Goal: Use online tool/utility: Utilize a website feature to perform a specific function

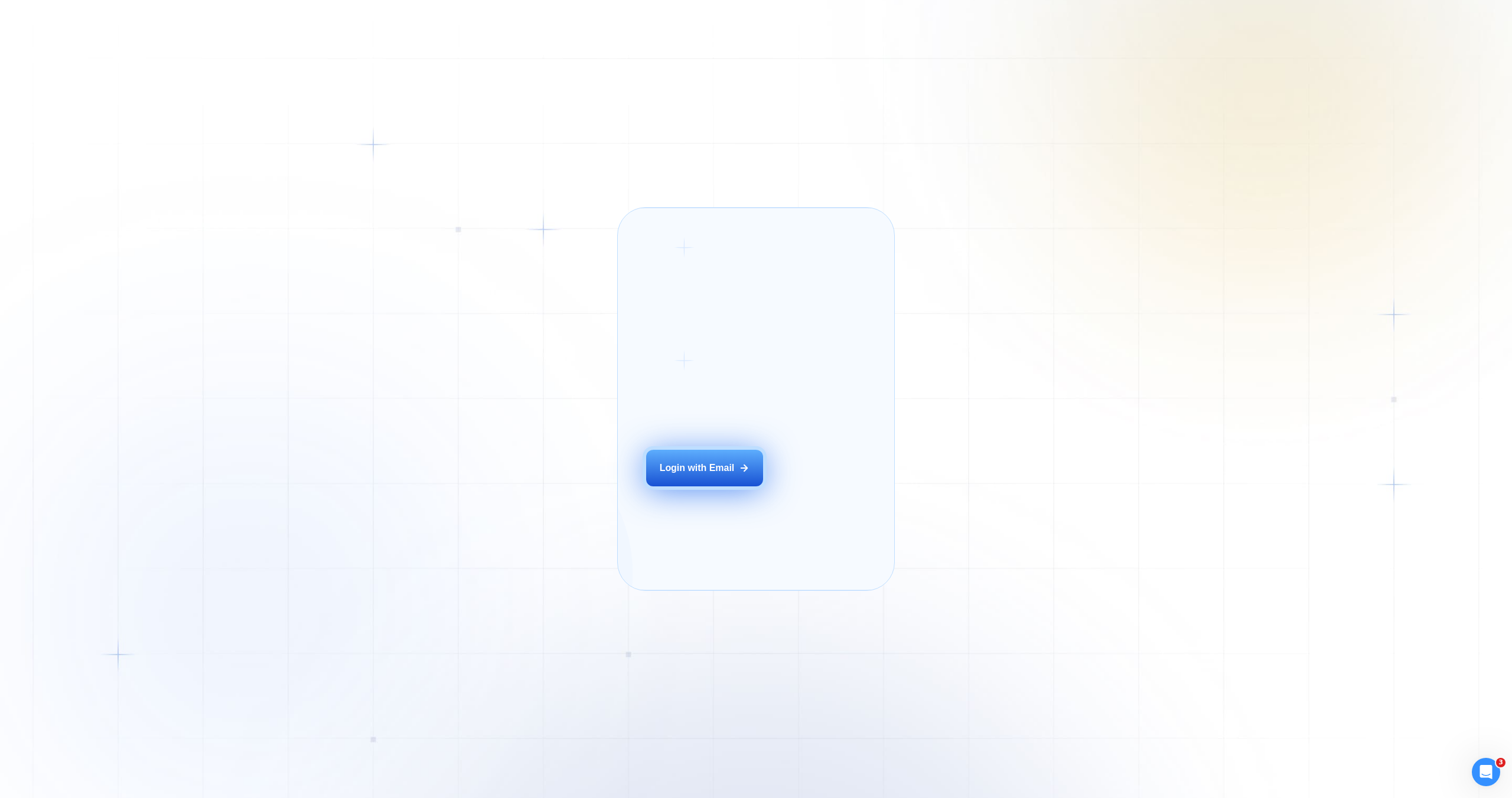
click at [690, 475] on div "Login with Email" at bounding box center [697, 468] width 75 height 13
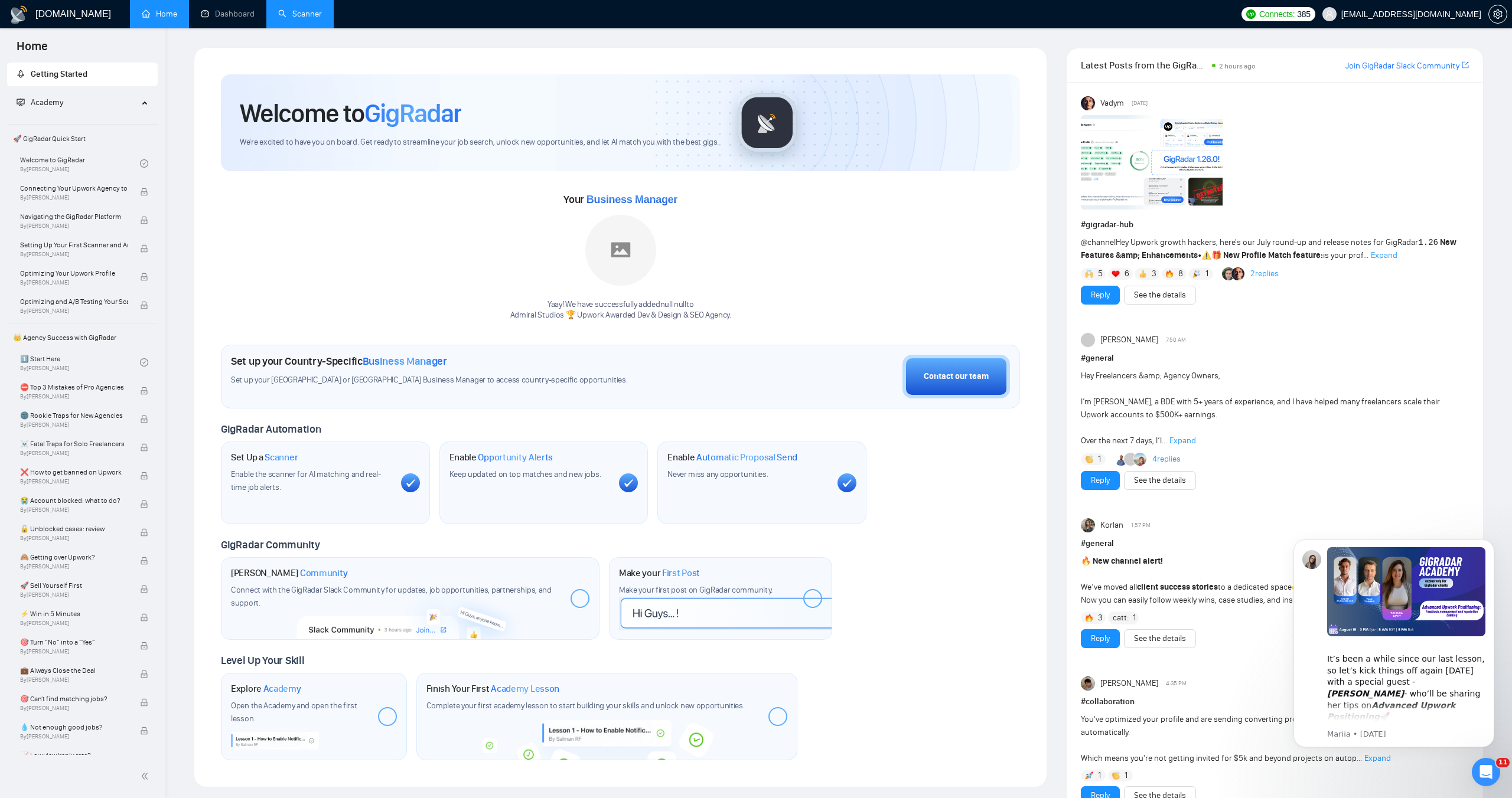
click at [287, 12] on link "Scanner" at bounding box center [299, 13] width 44 height 10
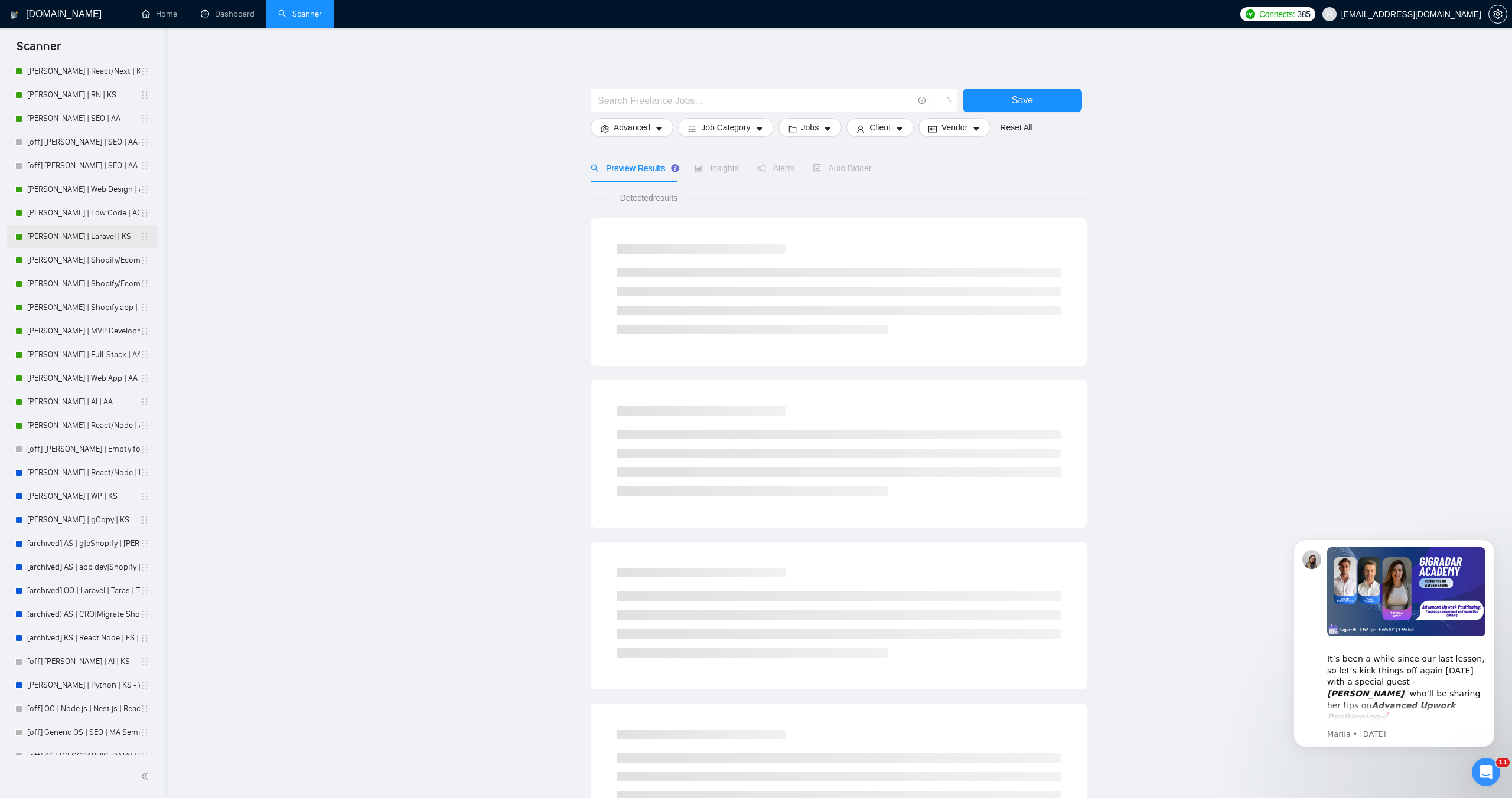
scroll to position [20, 0]
click at [97, 121] on link "[PERSON_NAME] | React/Next | KS" at bounding box center [83, 111] width 113 height 23
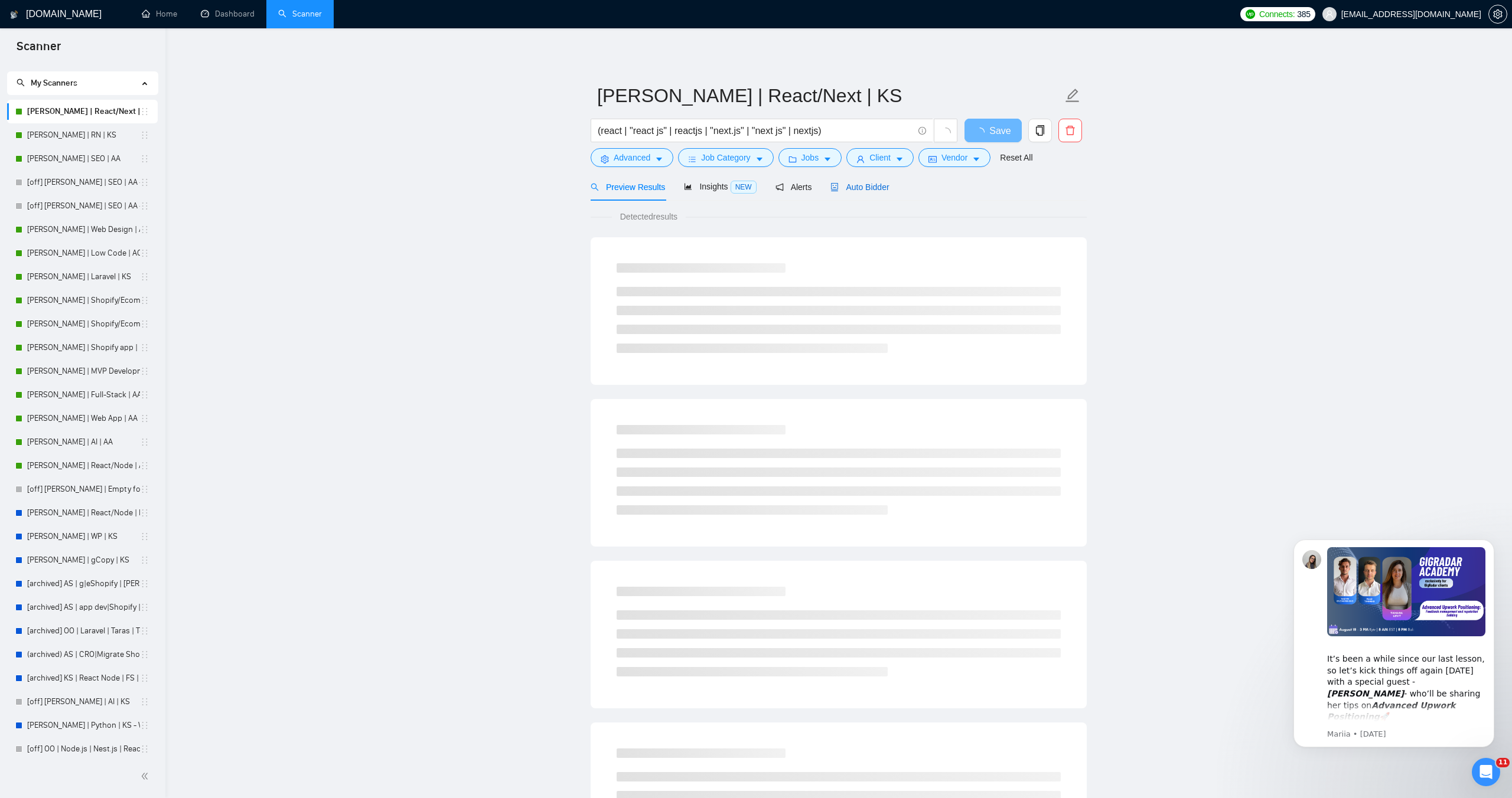
click at [870, 181] on div "Auto Bidder" at bounding box center [859, 187] width 59 height 13
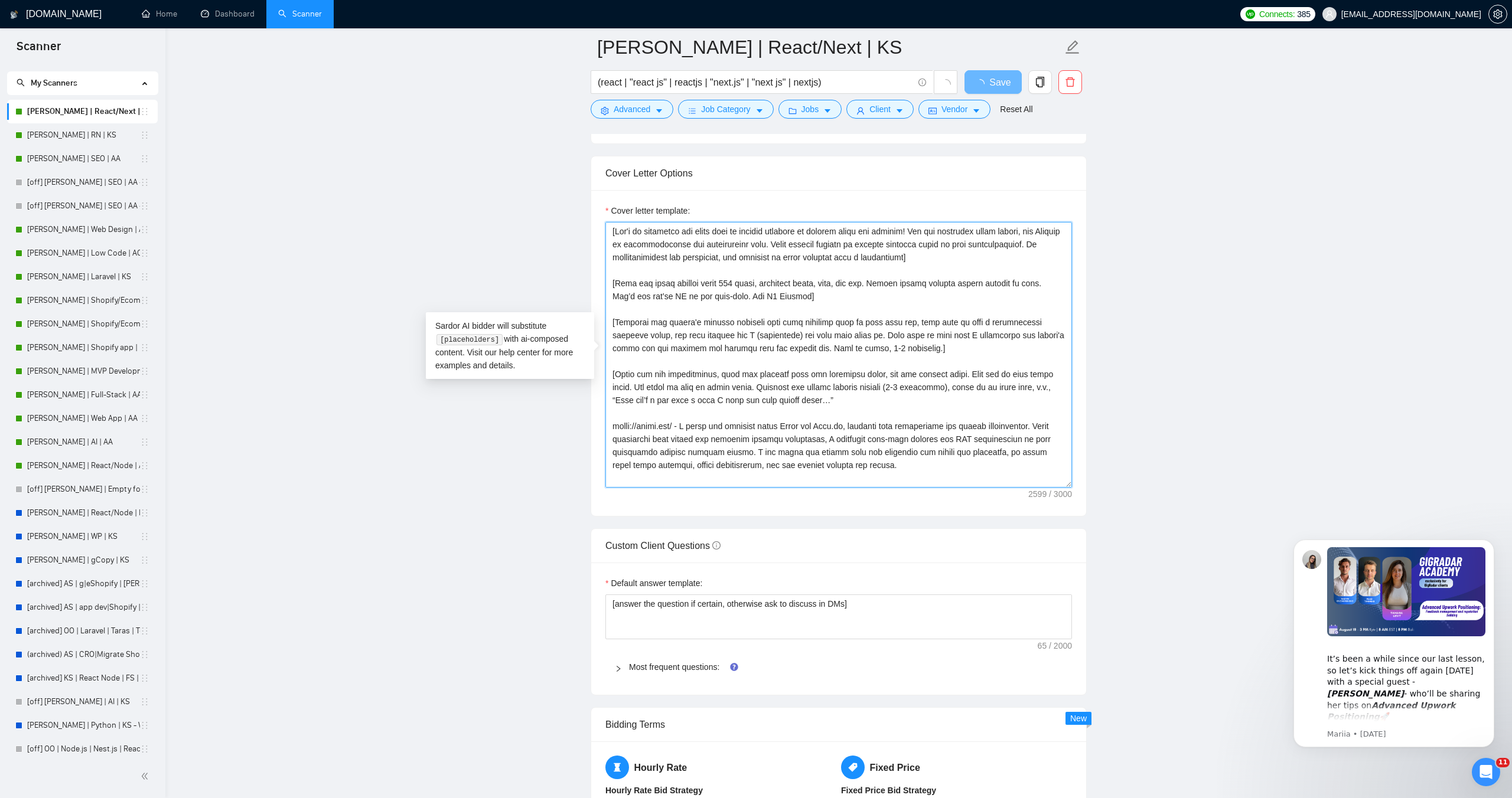
drag, startPoint x: 853, startPoint y: 300, endPoint x: 609, endPoint y: 280, distance: 244.8
click at [609, 280] on textarea "Cover letter template:" at bounding box center [839, 354] width 466 height 266
